Goal: Information Seeking & Learning: Find specific page/section

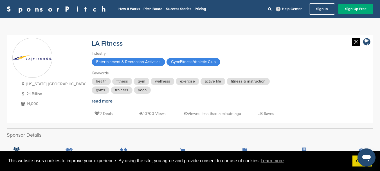
click at [321, 7] on link "Sign In" at bounding box center [322, 8] width 26 height 11
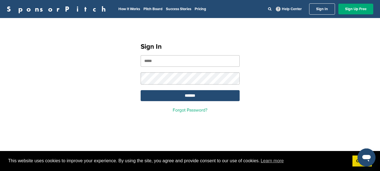
click at [178, 66] on input "email" at bounding box center [190, 61] width 99 height 12
click at [174, 61] on input "email" at bounding box center [190, 61] width 99 height 12
click at [172, 63] on input "email" at bounding box center [190, 61] width 99 height 12
type input "**********"
click at [141, 90] on input "*******" at bounding box center [190, 95] width 99 height 11
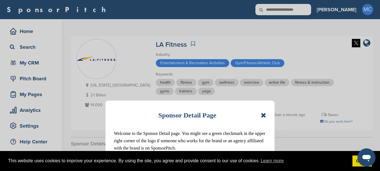
click at [263, 116] on icon at bounding box center [263, 115] width 5 height 7
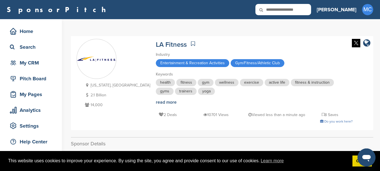
click at [275, 6] on icon at bounding box center [265, 10] width 19 height 12
click at [275, 9] on icon at bounding box center [265, 10] width 19 height 12
click at [275, 11] on icon at bounding box center [265, 10] width 19 height 12
click at [275, 10] on icon at bounding box center [265, 10] width 19 height 12
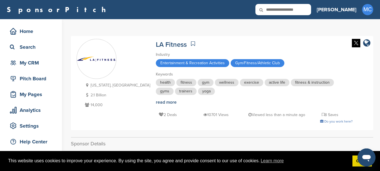
click at [275, 10] on icon at bounding box center [265, 10] width 19 height 12
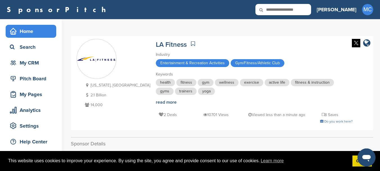
click at [28, 33] on div "Home" at bounding box center [32, 31] width 48 height 10
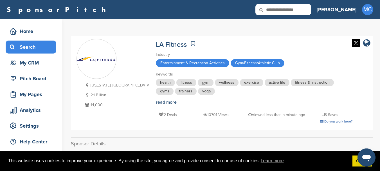
click at [25, 46] on div "Search" at bounding box center [32, 47] width 48 height 10
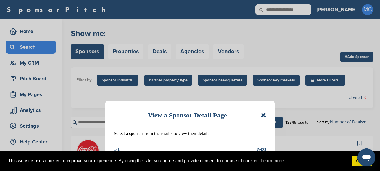
click at [265, 114] on icon at bounding box center [263, 115] width 5 height 7
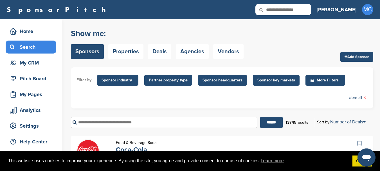
click at [221, 80] on span "Sponsor headquarters" at bounding box center [223, 80] width 40 height 6
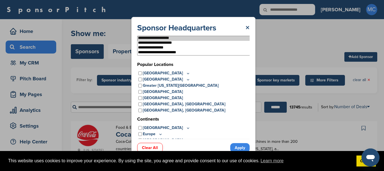
click at [189, 40] on option "**********" at bounding box center [196, 38] width 116 height 5
click at [188, 37] on option "**********" at bounding box center [196, 38] width 116 height 5
select select "***"
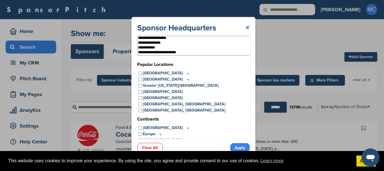
click at [248, 28] on link "×" at bounding box center [248, 28] width 4 height 10
click at [247, 28] on link "×" at bounding box center [248, 28] width 4 height 10
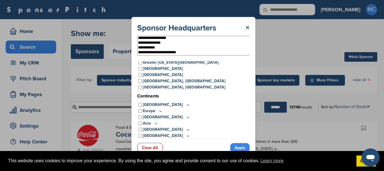
click at [150, 148] on link "Clear All" at bounding box center [150, 148] width 26 height 10
drag, startPoint x: 218, startPoint y: 32, endPoint x: 198, endPoint y: 31, distance: 20.3
click at [216, 33] on div "Sponsor Headquarters ×" at bounding box center [193, 28] width 113 height 10
click at [247, 27] on link "×" at bounding box center [248, 28] width 4 height 10
click at [247, 28] on link "×" at bounding box center [248, 28] width 4 height 10
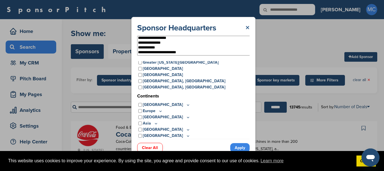
click at [247, 28] on link "×" at bounding box center [248, 28] width 4 height 10
click at [247, 27] on link "×" at bounding box center [248, 28] width 4 height 10
click at [246, 27] on link "×" at bounding box center [248, 28] width 4 height 10
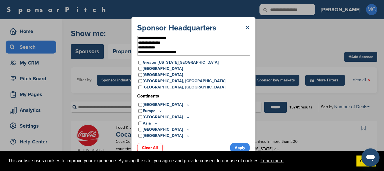
drag, startPoint x: 246, startPoint y: 27, endPoint x: 242, endPoint y: 25, distance: 4.9
click at [245, 25] on div "Sponsor Headquarters ×" at bounding box center [193, 28] width 113 height 10
